Goal: Task Accomplishment & Management: Manage account settings

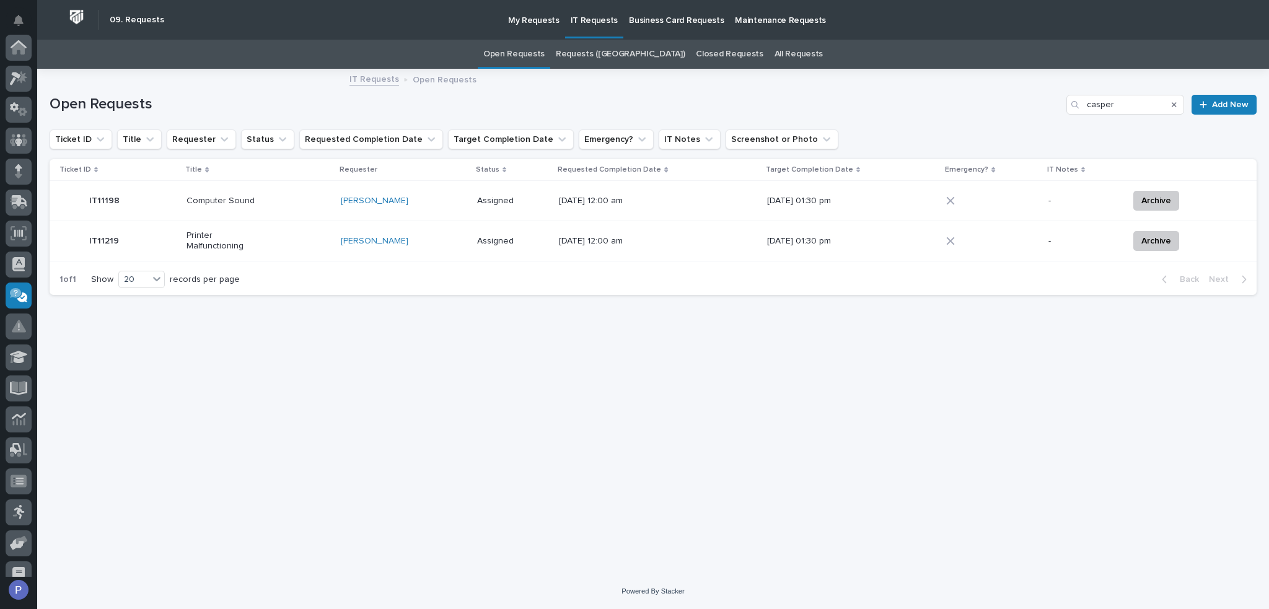
scroll to position [170, 0]
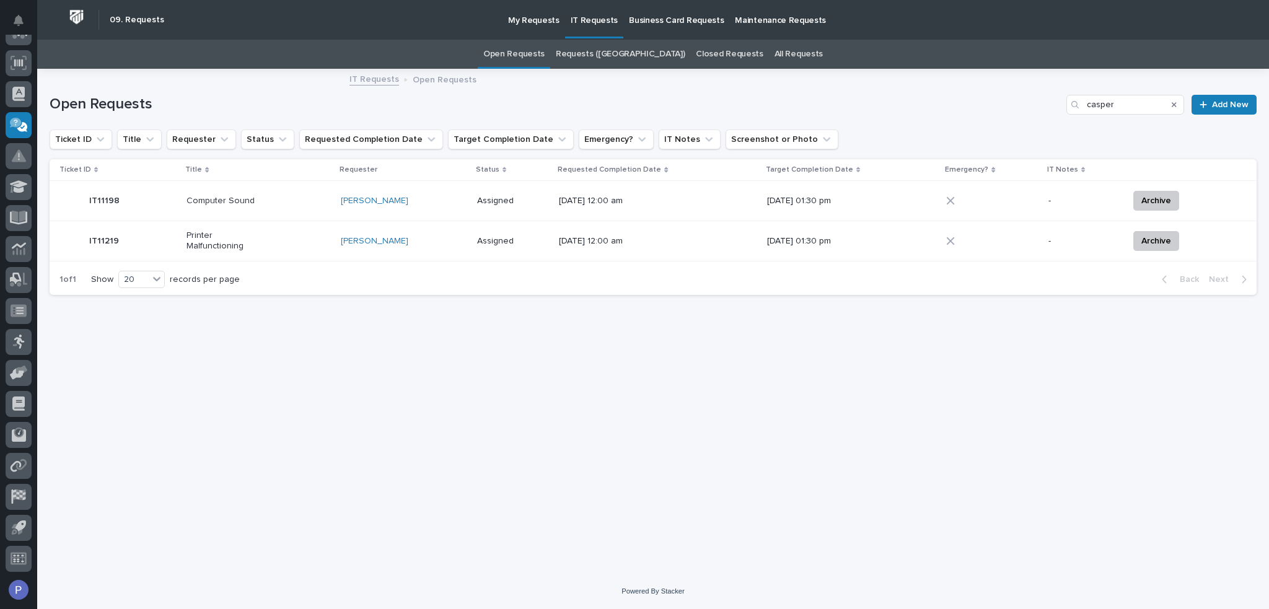
click at [229, 237] on p "Printer Malfunctioning" at bounding box center [225, 241] width 77 height 21
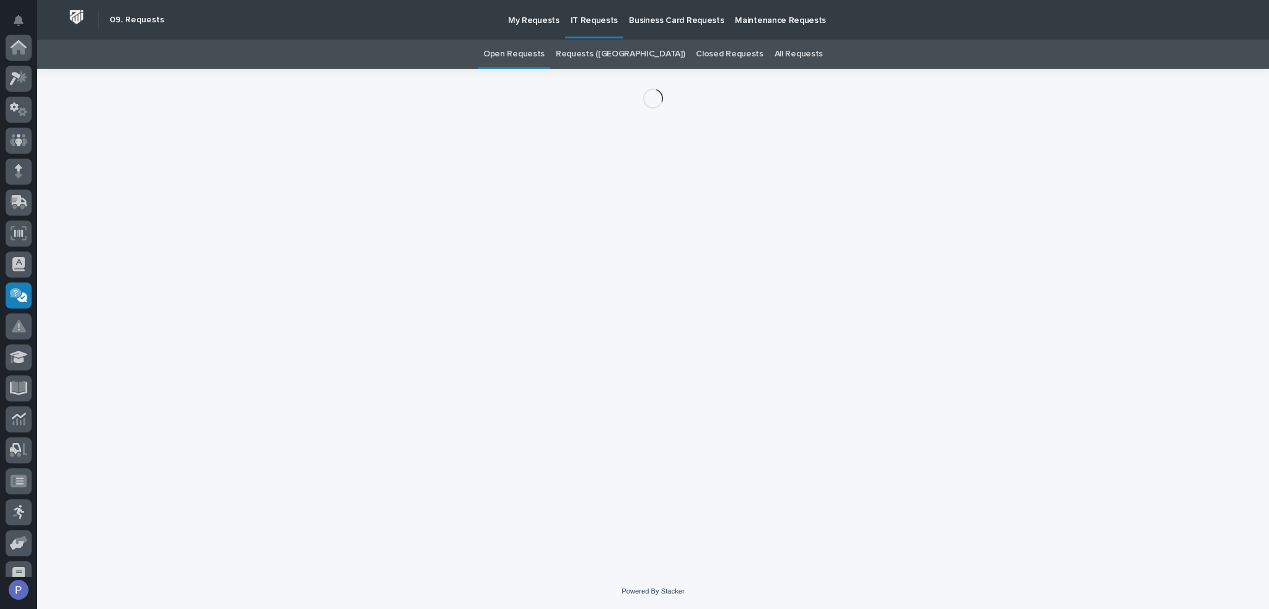
scroll to position [170, 0]
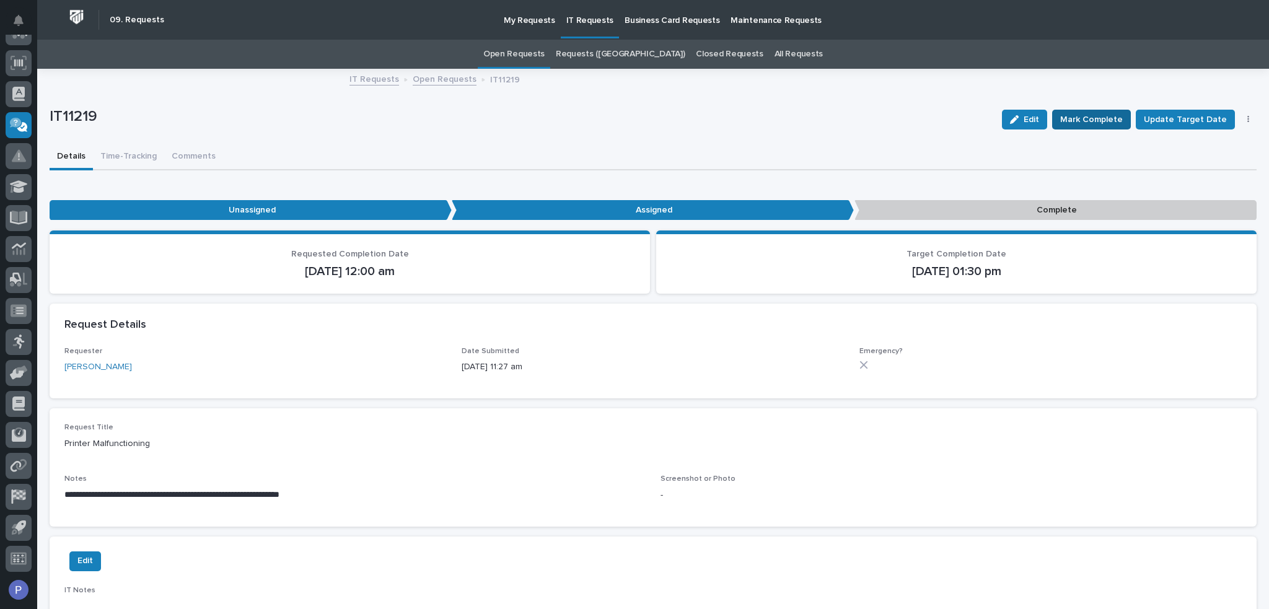
click at [1102, 116] on span "Mark Complete" at bounding box center [1091, 119] width 63 height 15
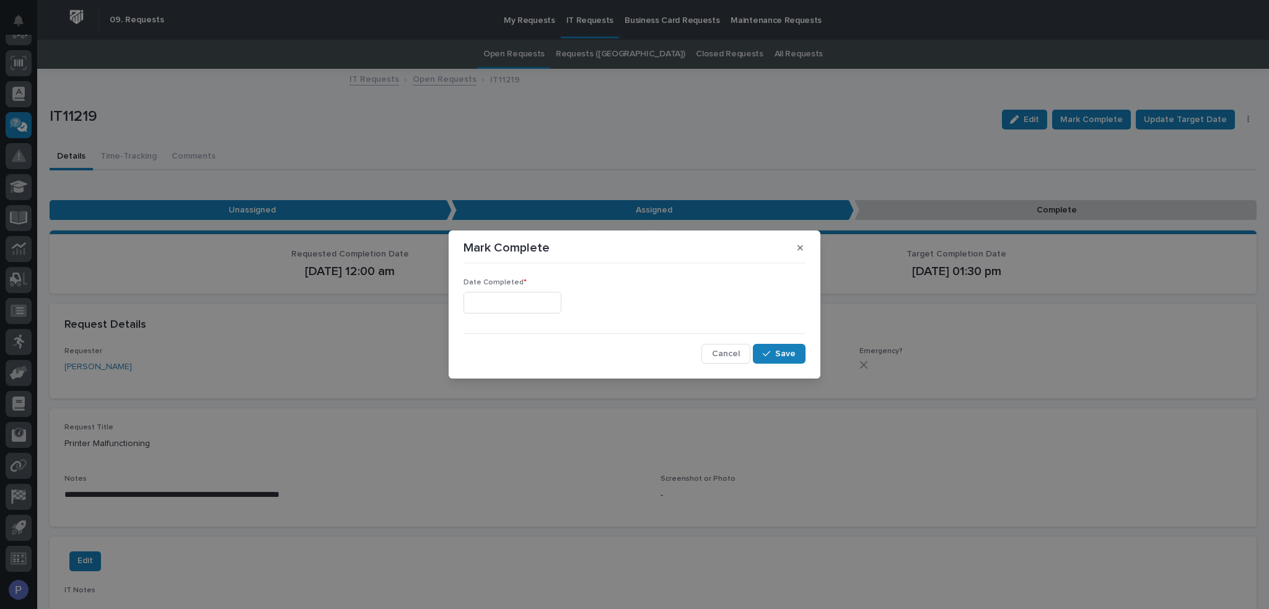
click at [561, 304] on input "text" at bounding box center [513, 303] width 98 height 22
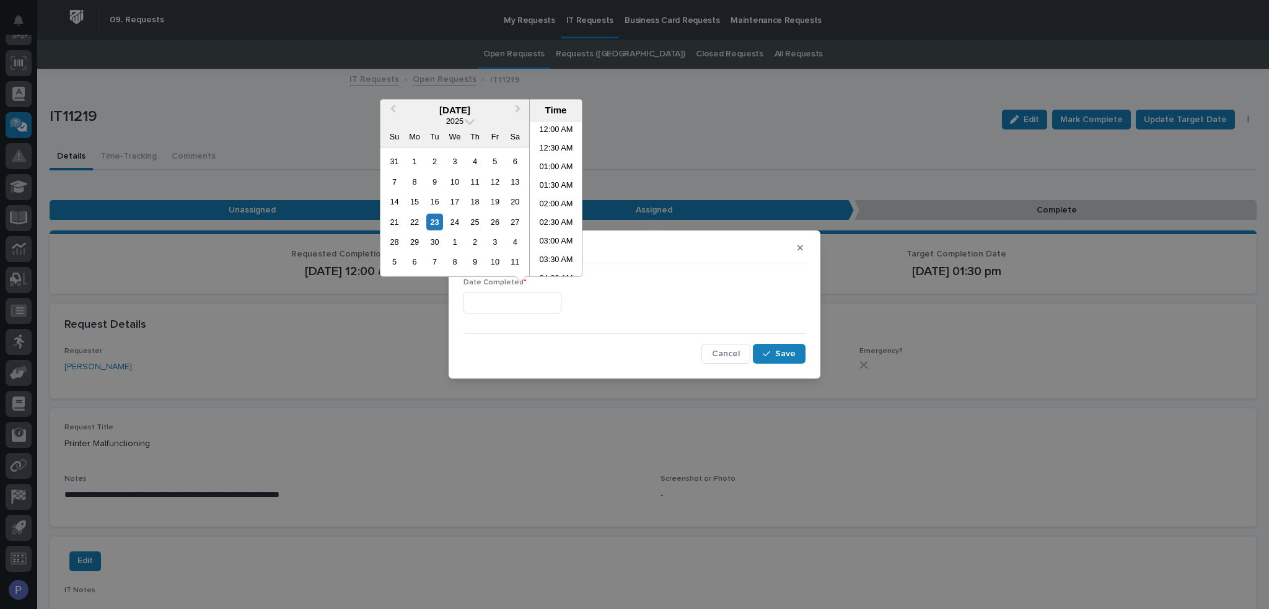
scroll to position [490, 0]
click at [553, 198] on li "03:00 PM" at bounding box center [556, 199] width 53 height 19
type input "**********"
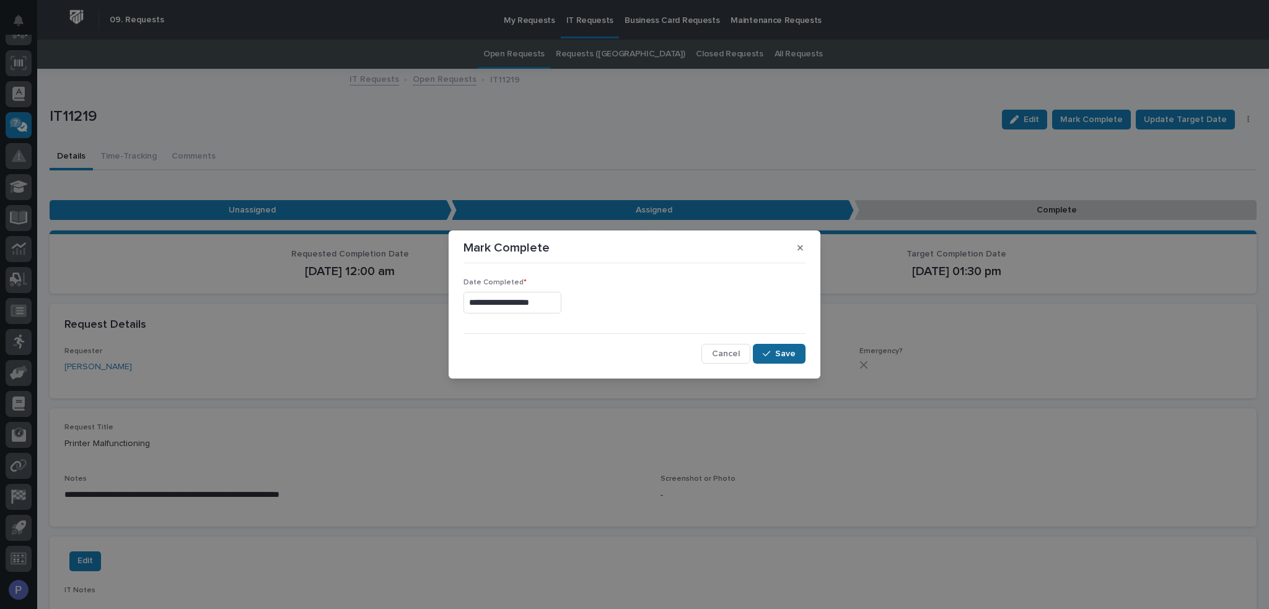
click at [784, 353] on span "Save" at bounding box center [785, 353] width 20 height 11
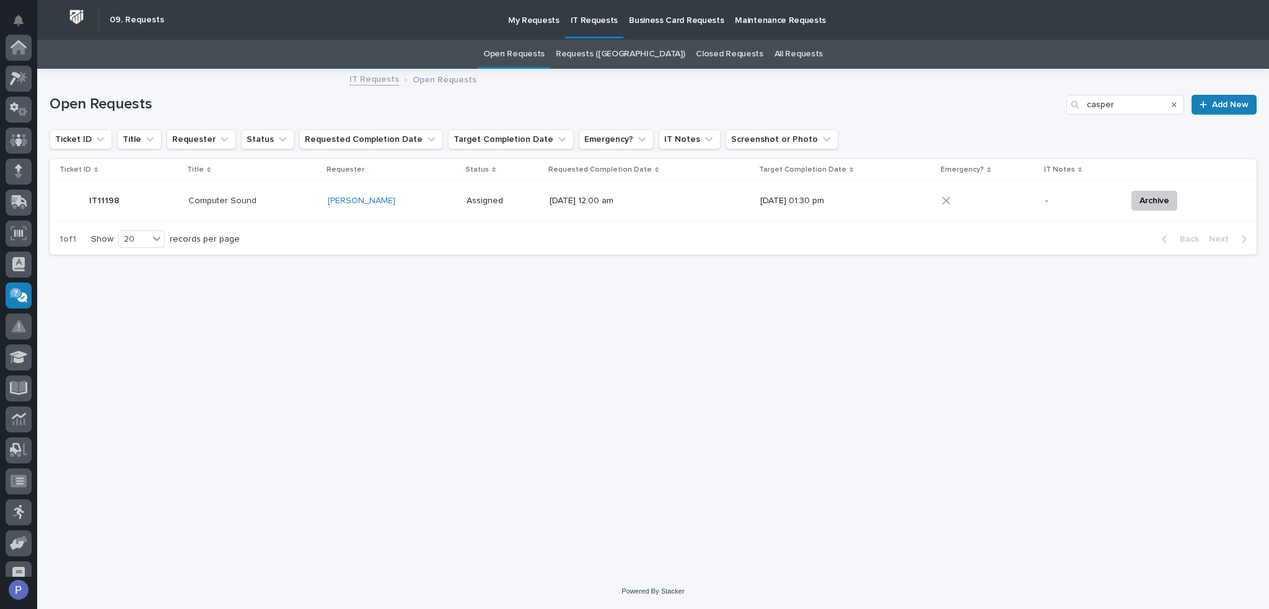
scroll to position [170, 0]
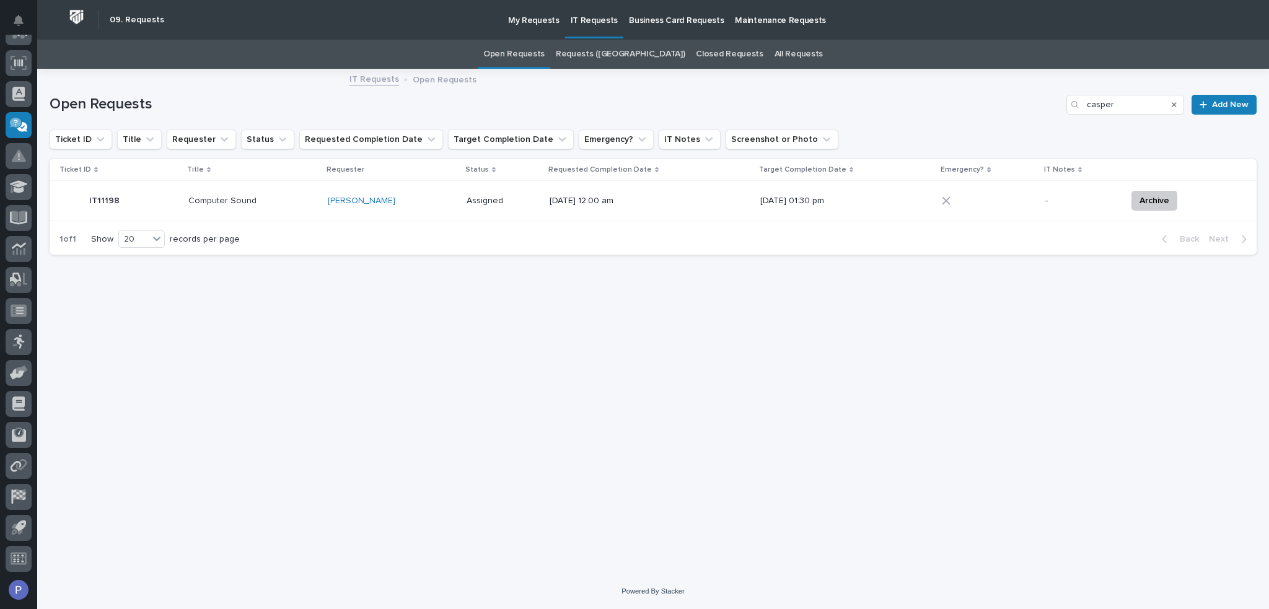
click at [240, 201] on p "Computer Sound" at bounding box center [226, 201] width 77 height 11
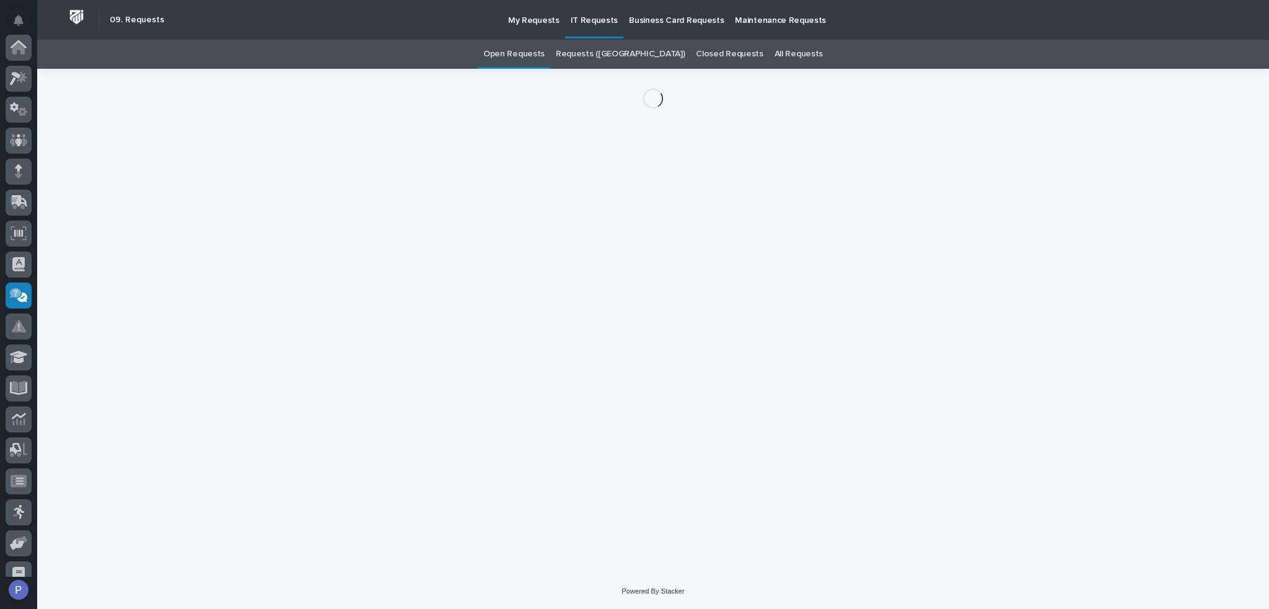
scroll to position [170, 0]
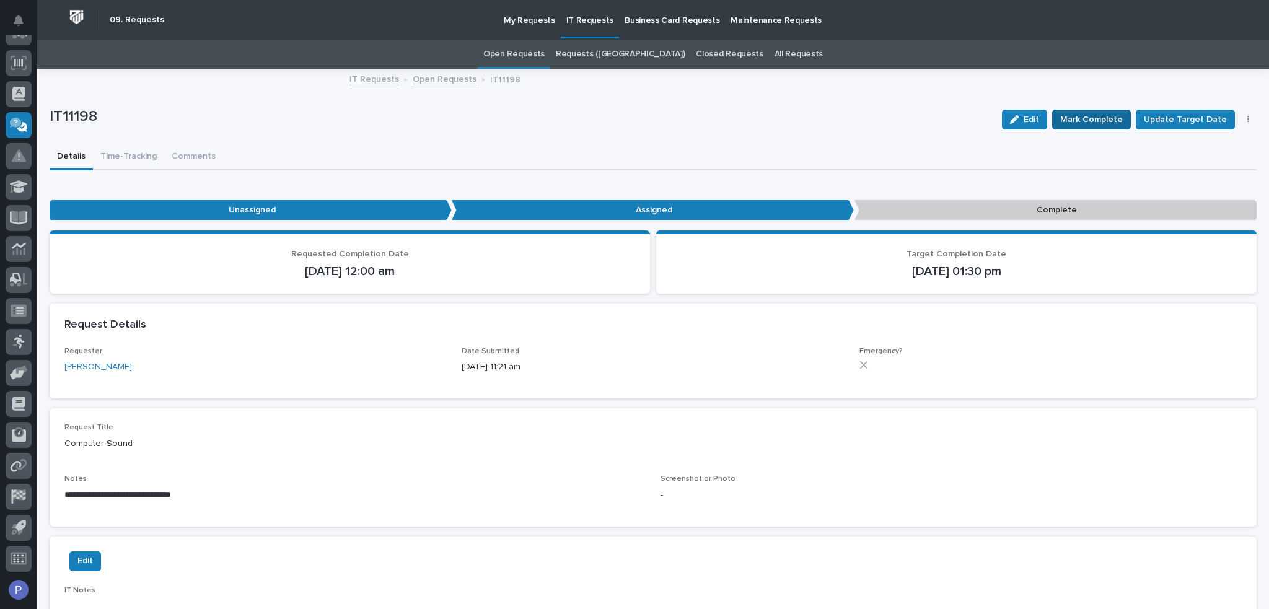
click at [1086, 120] on span "Mark Complete" at bounding box center [1091, 119] width 63 height 15
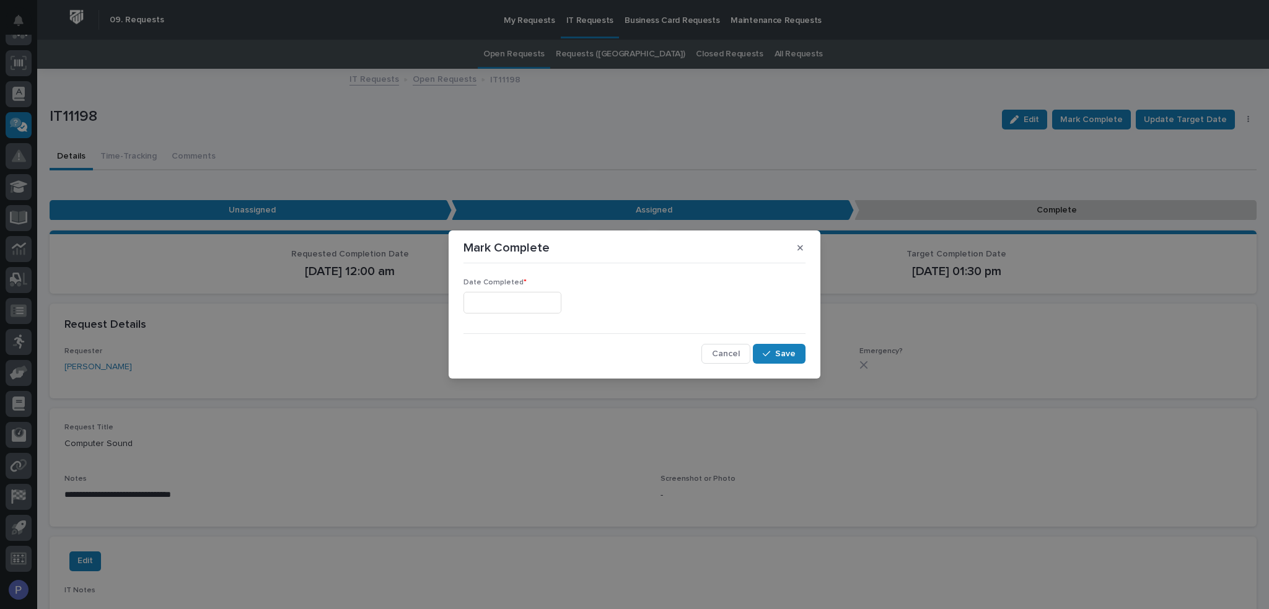
click at [550, 304] on input "text" at bounding box center [513, 303] width 98 height 22
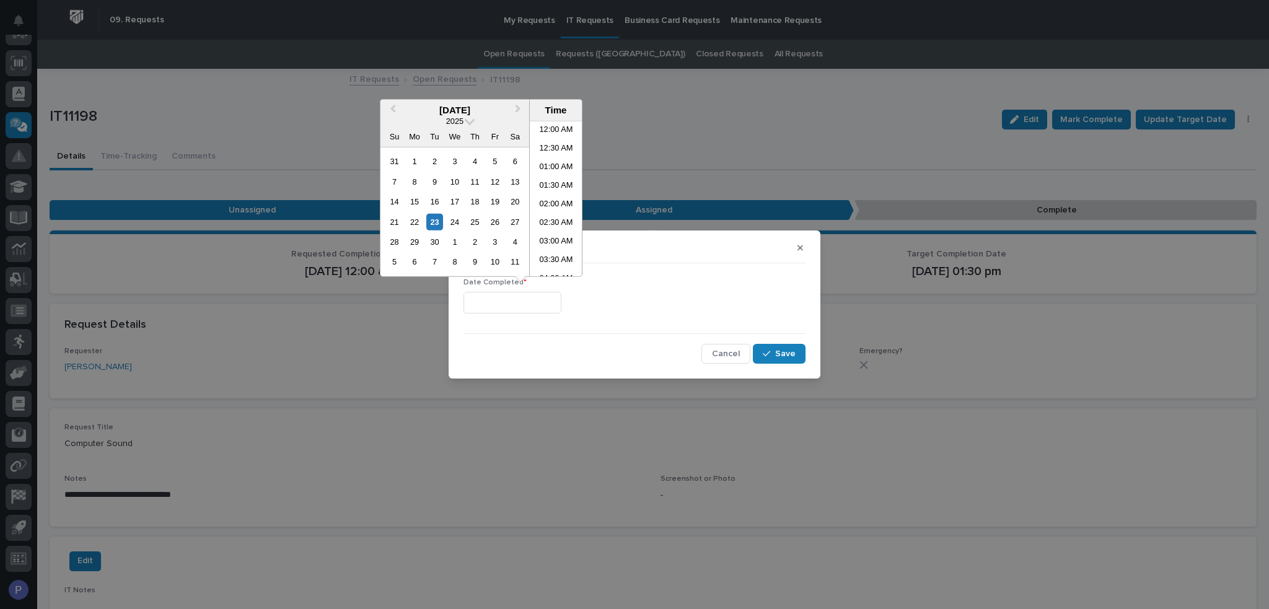
scroll to position [490, 0]
click at [558, 200] on li "03:00 PM" at bounding box center [556, 199] width 53 height 19
type input "**********"
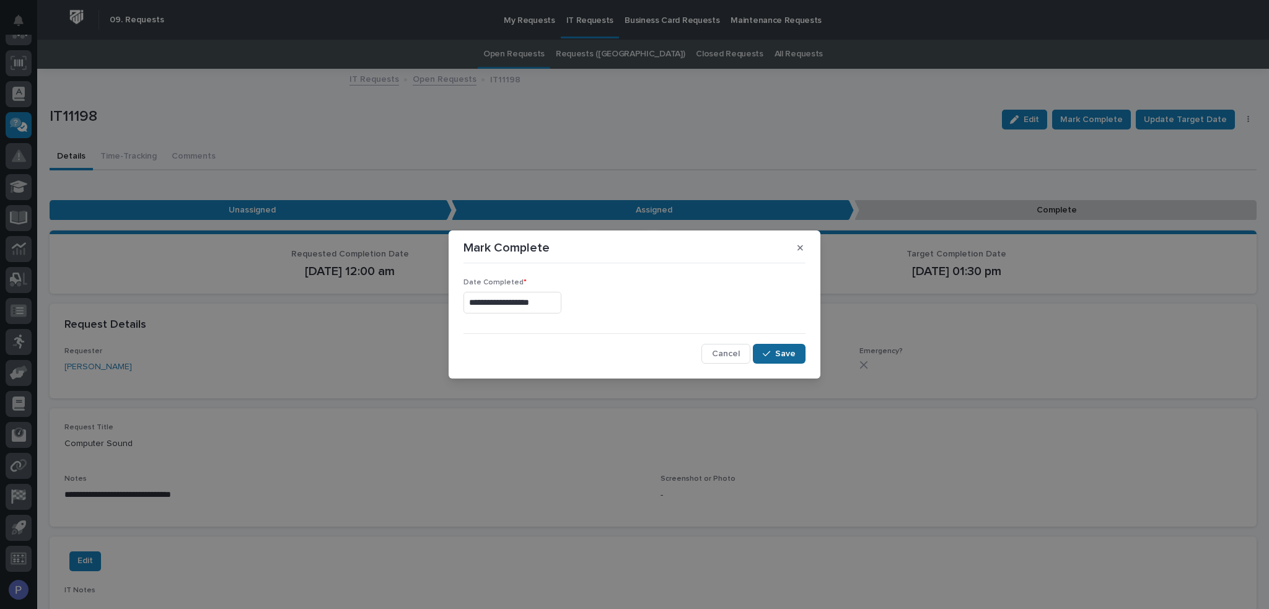
click at [778, 351] on span "Save" at bounding box center [785, 353] width 20 height 11
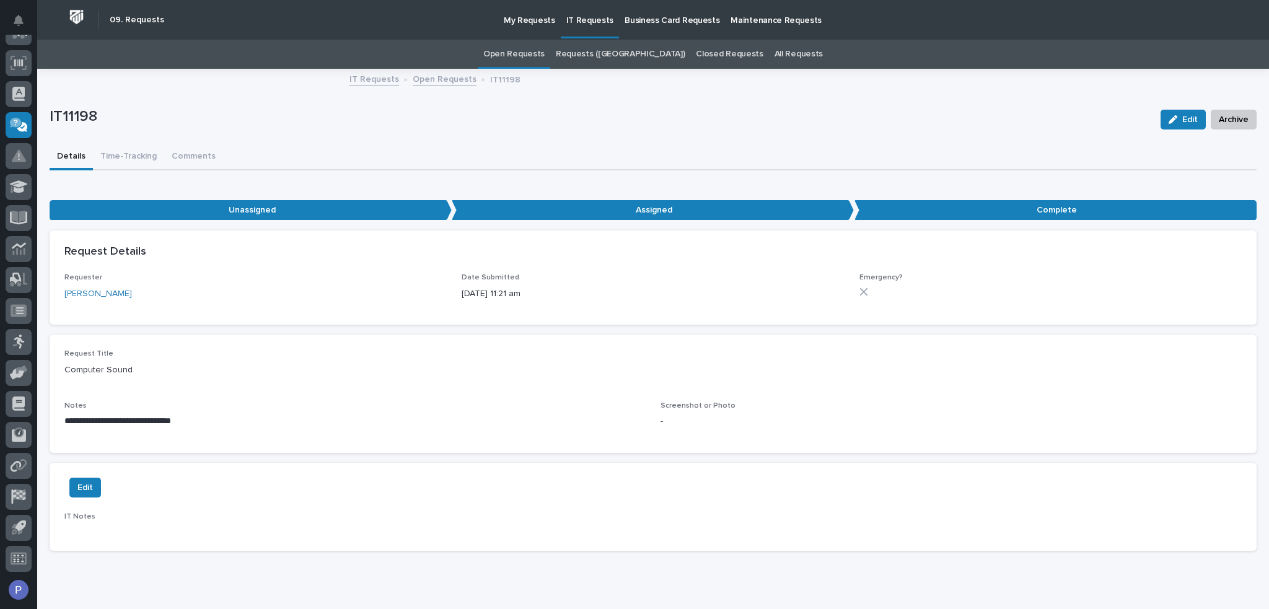
click at [545, 55] on link "Open Requests" at bounding box center [513, 54] width 61 height 29
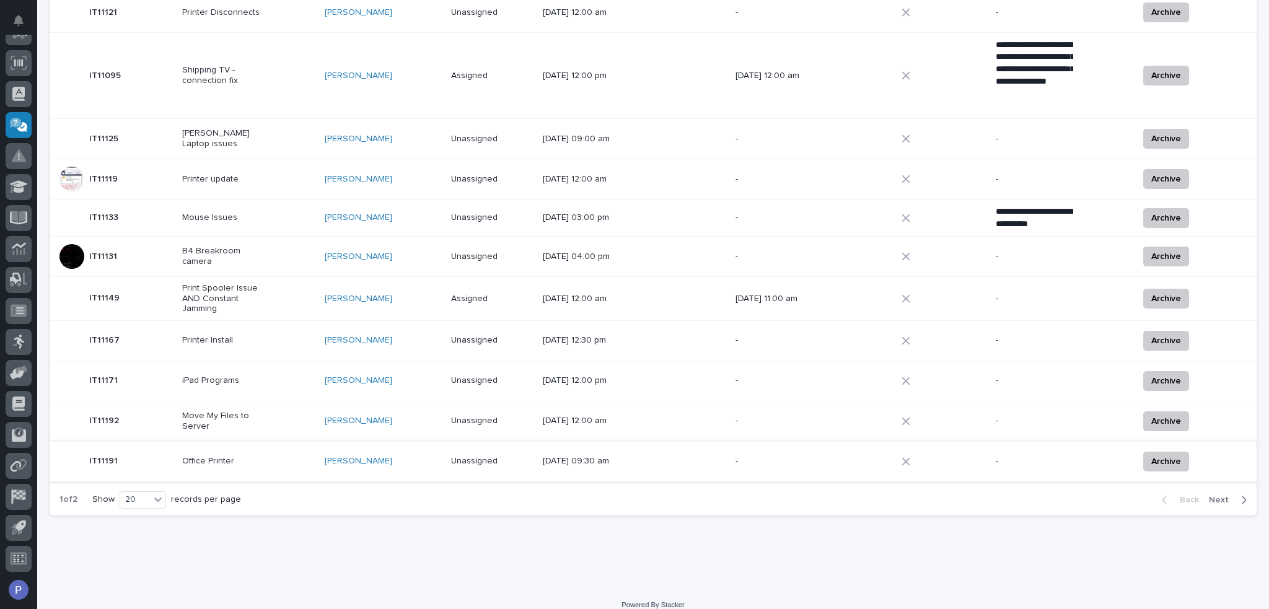
scroll to position [571, 0]
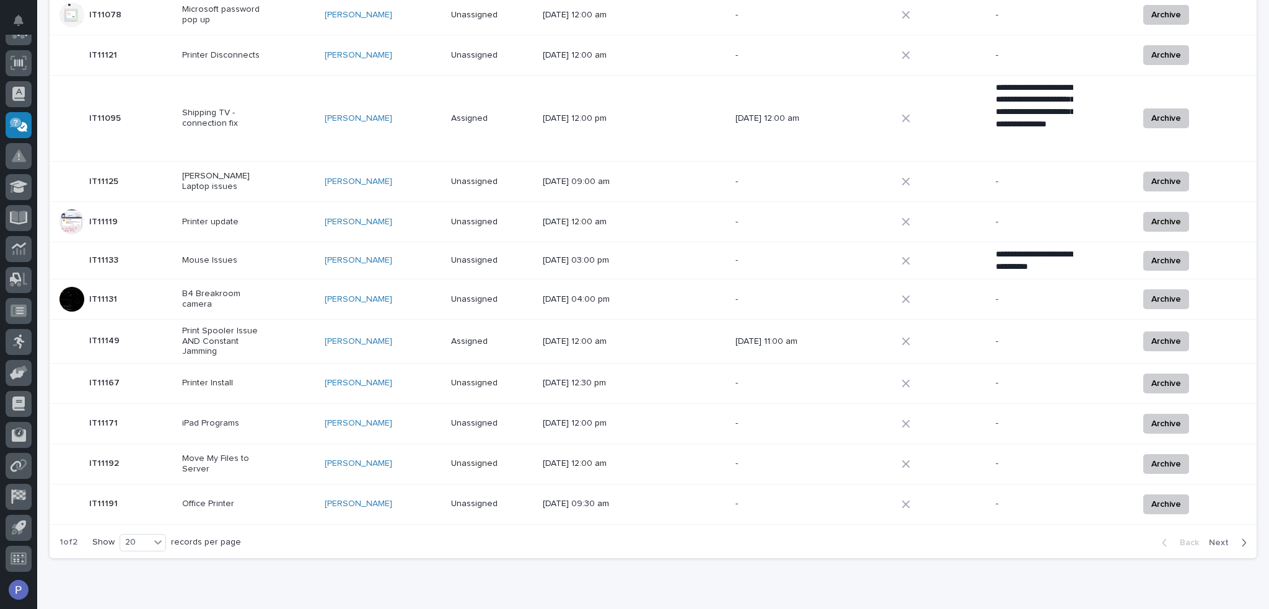
click at [1215, 537] on span "Next" at bounding box center [1222, 542] width 27 height 11
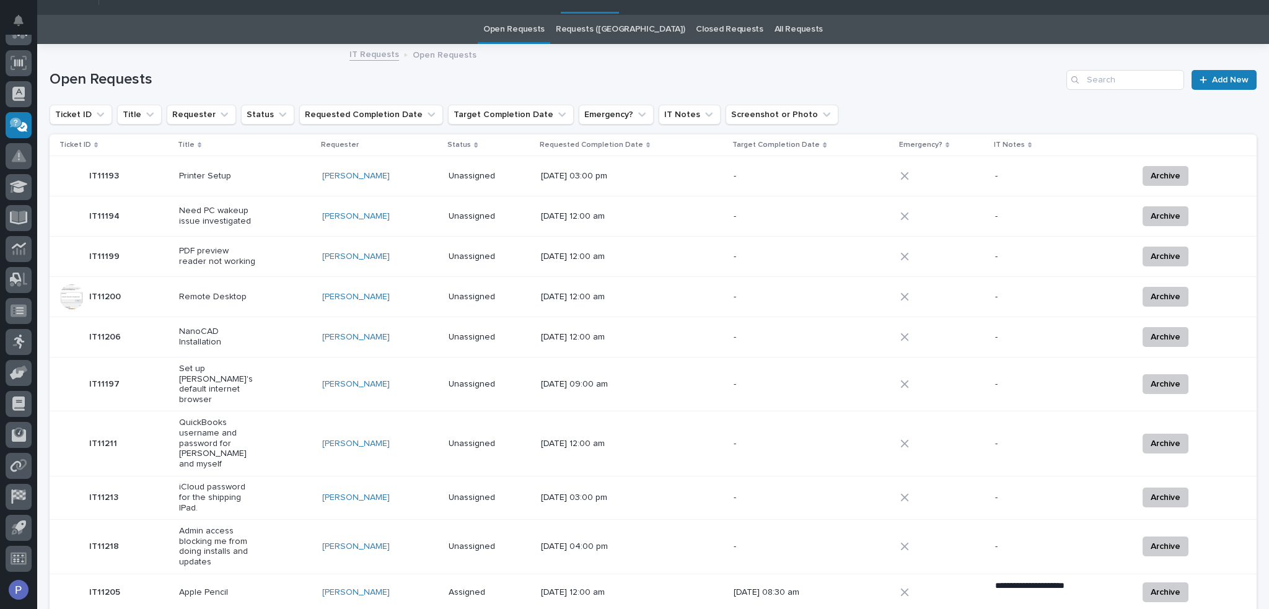
scroll to position [25, 0]
click at [252, 296] on p "Remote Desktop" at bounding box center [217, 297] width 77 height 11
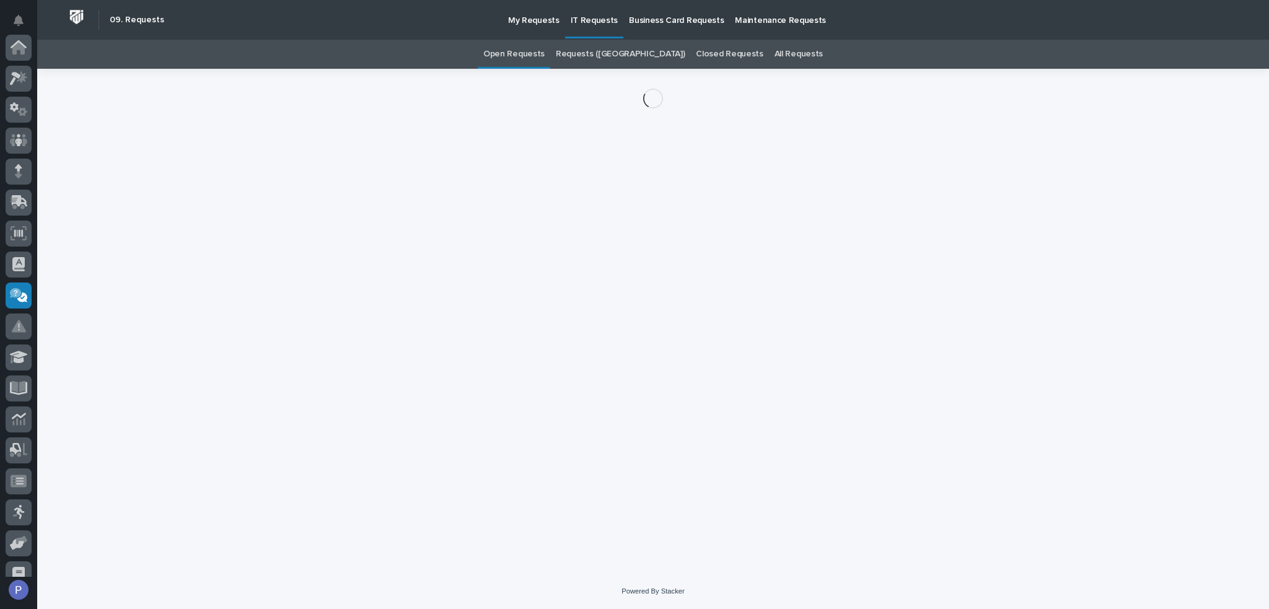
scroll to position [170, 0]
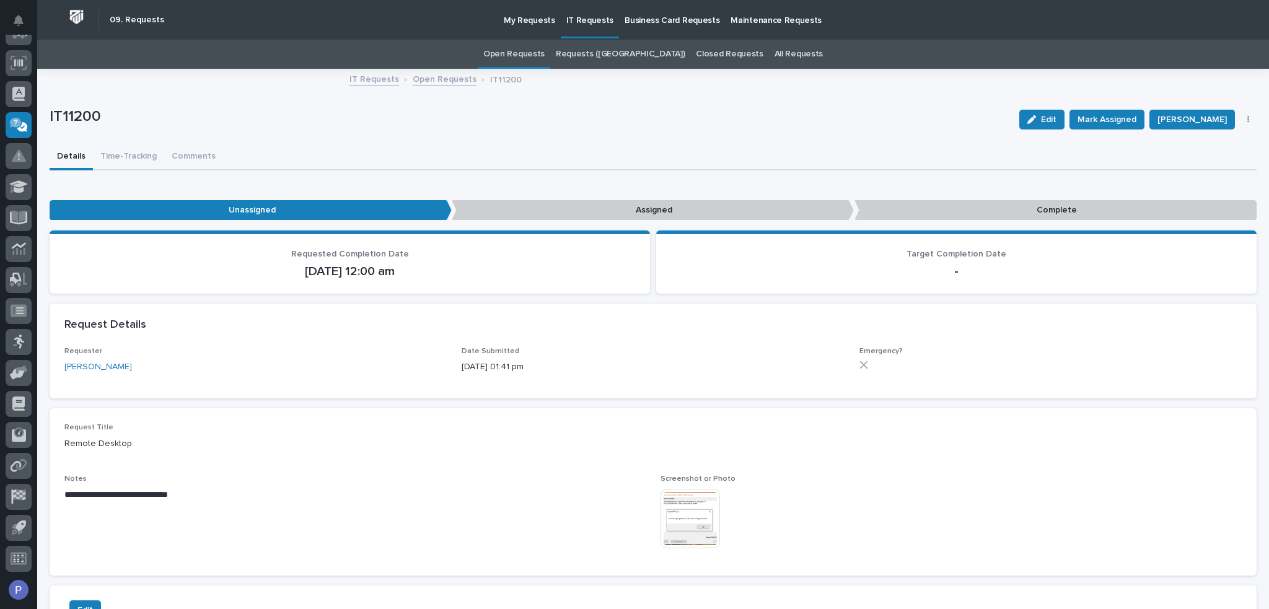
click at [687, 511] on img at bounding box center [690, 518] width 59 height 59
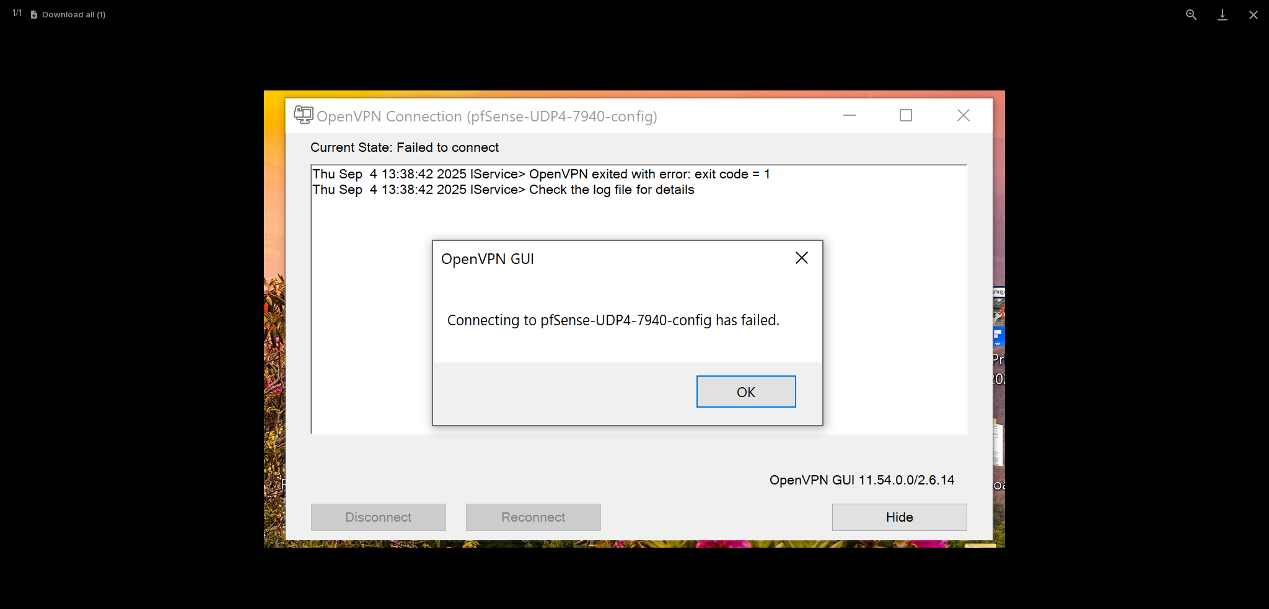
click at [805, 260] on img at bounding box center [634, 318] width 741 height 457
click at [1098, 248] on picture at bounding box center [634, 319] width 1269 height 580
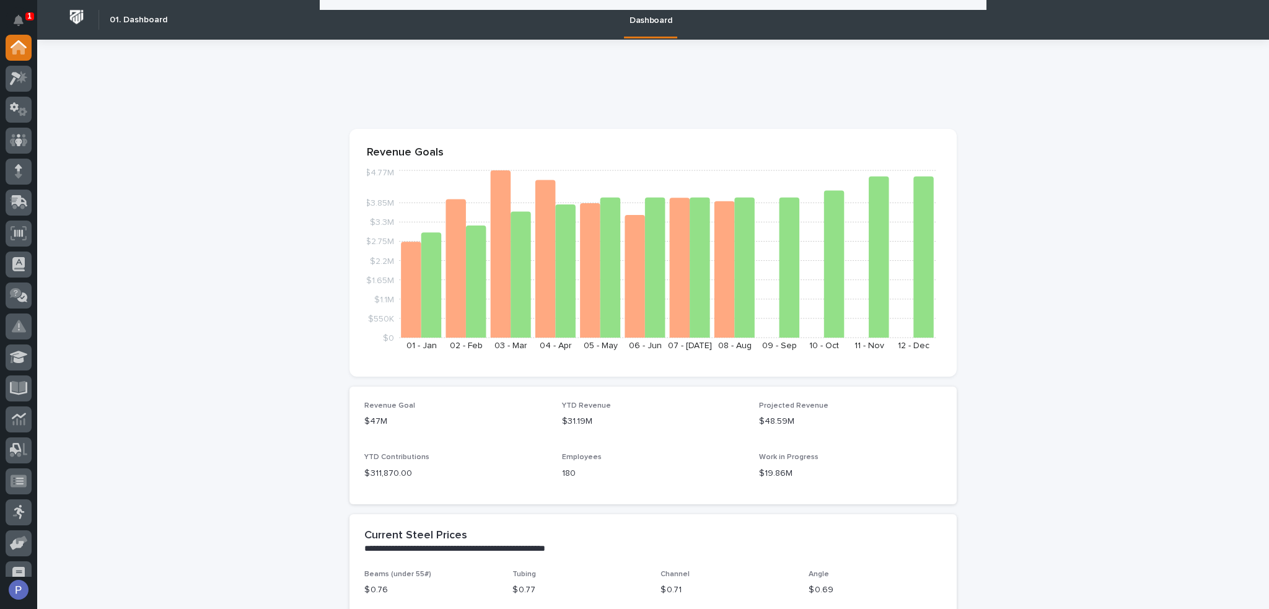
scroll to position [1611, 0]
